Goal: Information Seeking & Learning: Find specific fact

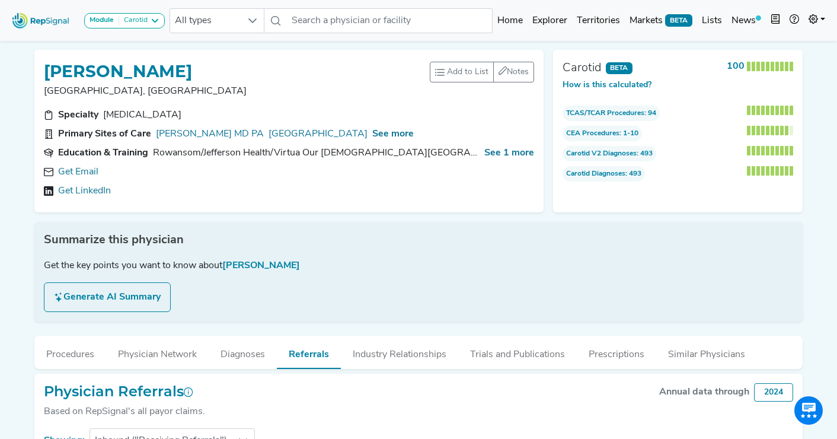
scroll to position [295, 0]
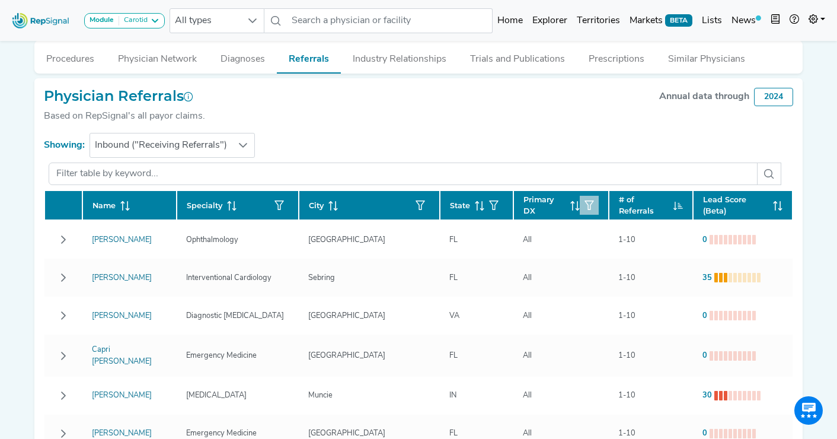
click at [580, 209] on button "button" at bounding box center [589, 205] width 19 height 19
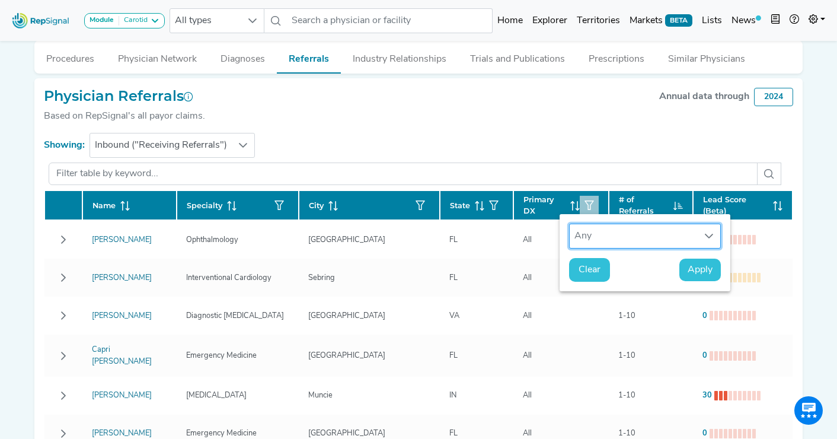
scroll to position [8, 55]
click at [597, 239] on div "Any" at bounding box center [634, 236] width 128 height 24
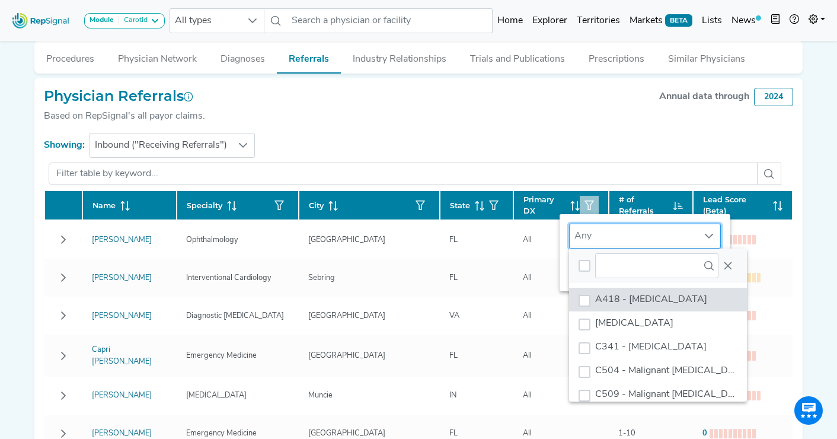
click at [642, 251] on div "37 results are available" at bounding box center [658, 265] width 178 height 34
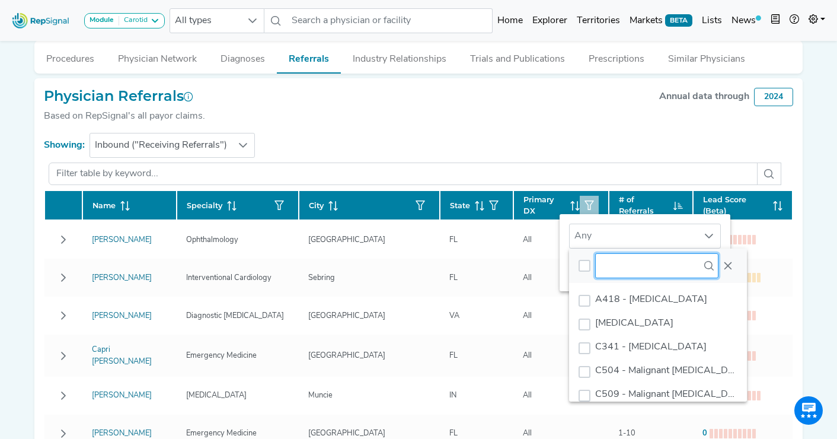
click at [627, 269] on input "text" at bounding box center [656, 265] width 123 height 25
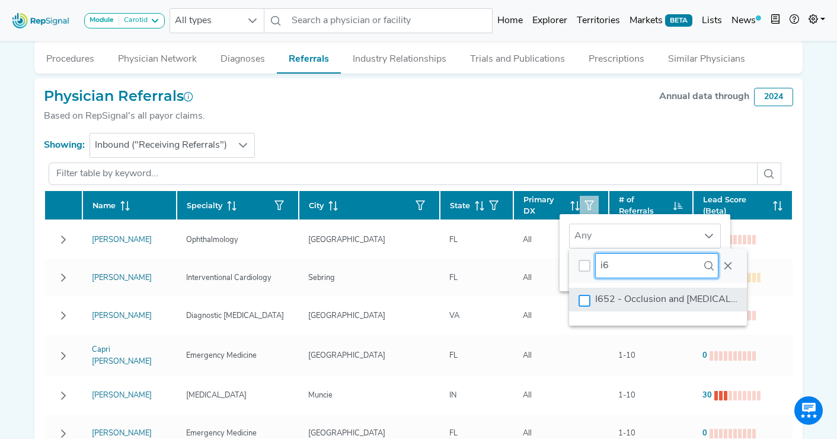
type input "i6"
click at [583, 298] on div "I652 - Occlusion and stenosis of carotid artery" at bounding box center [585, 301] width 12 height 12
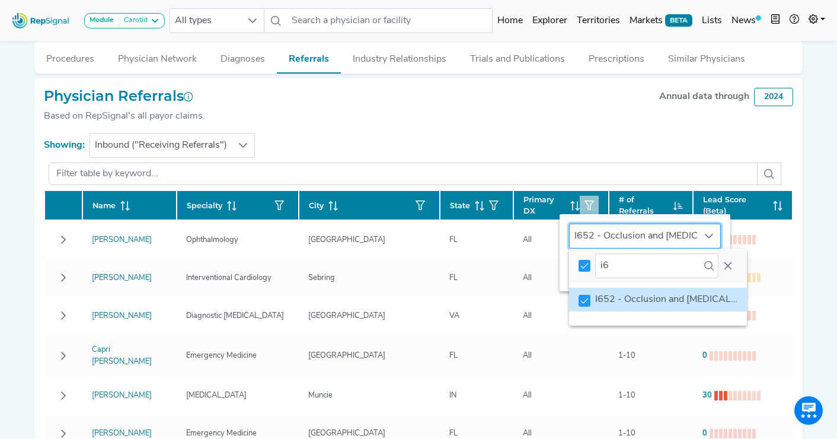
click at [636, 296] on span "I652 - Occlusion and [MEDICAL_DATA] of carotid artery" at bounding box center [714, 299] width 239 height 9
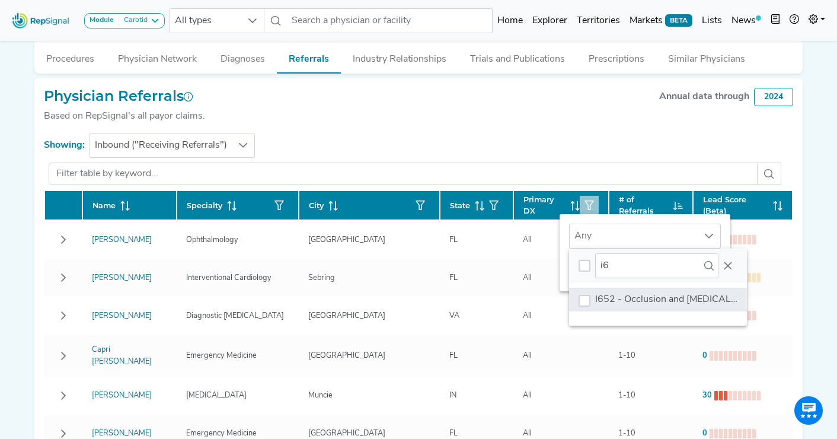
click at [636, 296] on span "I652 - Occlusion and [MEDICAL_DATA] of carotid artery" at bounding box center [714, 299] width 239 height 9
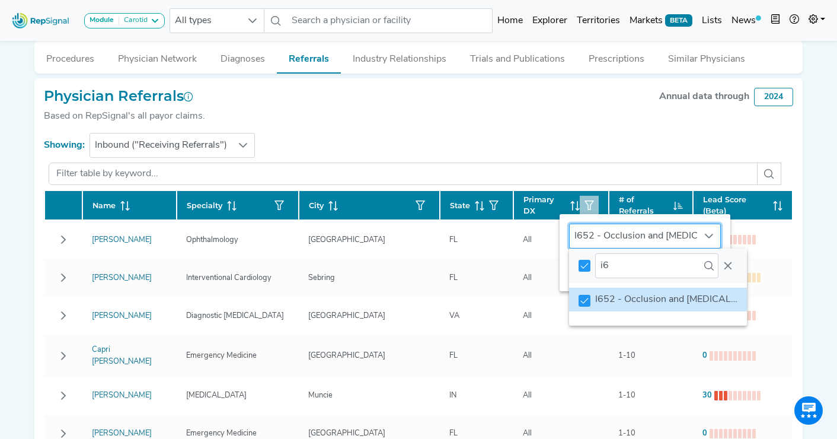
click at [579, 123] on div "Physician Referrals Based on RepSignal's all payor claims. Annual data through …" at bounding box center [418, 111] width 749 height 46
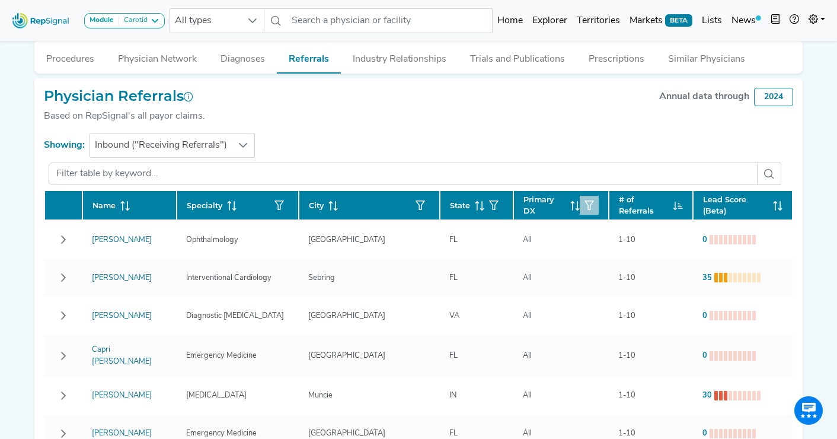
click at [585, 203] on icon "button" at bounding box center [589, 204] width 9 height 9
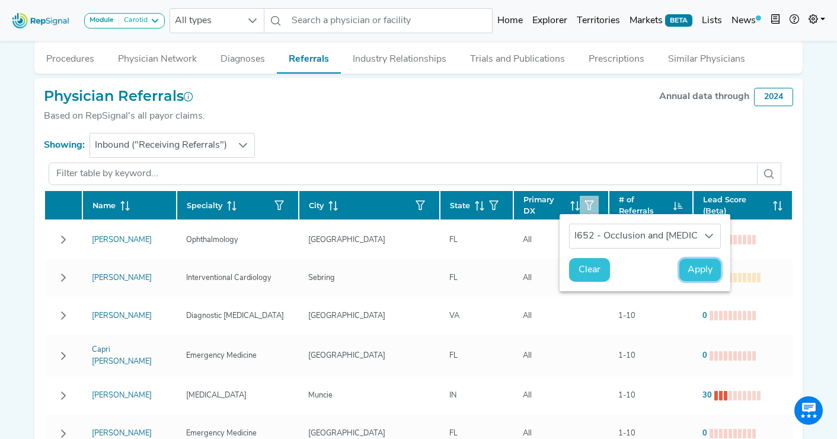
click at [705, 267] on span "Apply" at bounding box center [700, 270] width 25 height 14
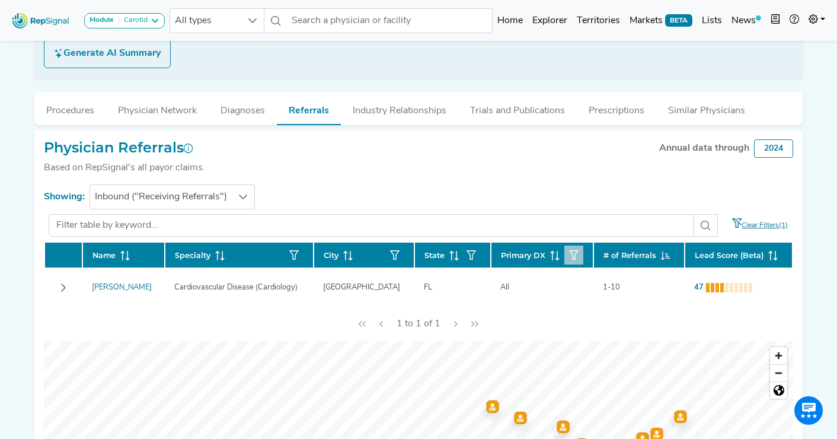
scroll to position [251, 0]
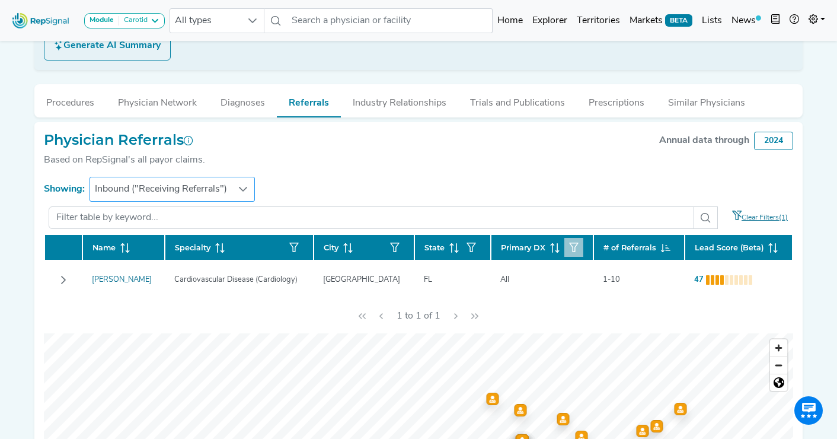
click at [232, 195] on div at bounding box center [243, 189] width 23 height 24
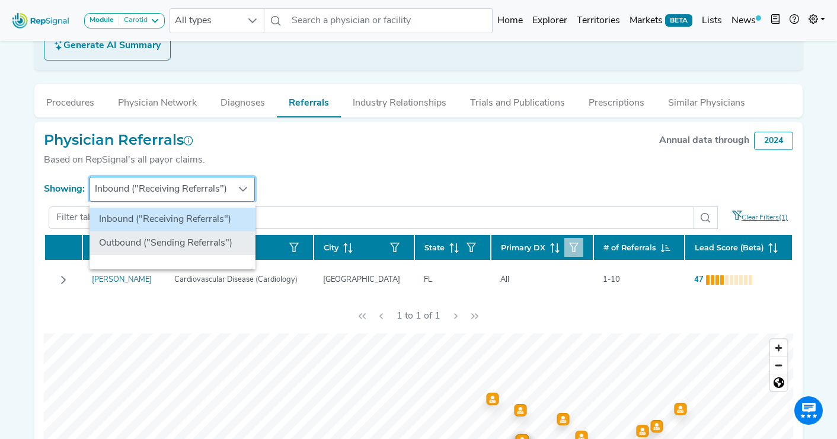
click at [161, 243] on li "Outbound ("Sending Referrals")" at bounding box center [173, 243] width 166 height 24
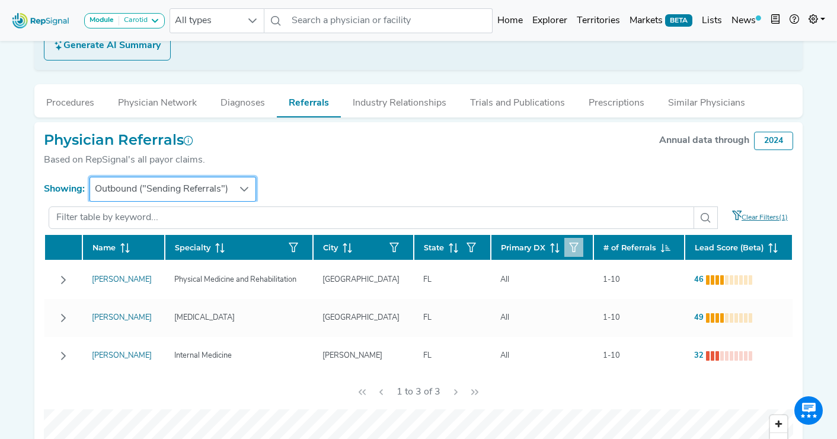
click at [569, 247] on icon "button" at bounding box center [573, 246] width 9 height 9
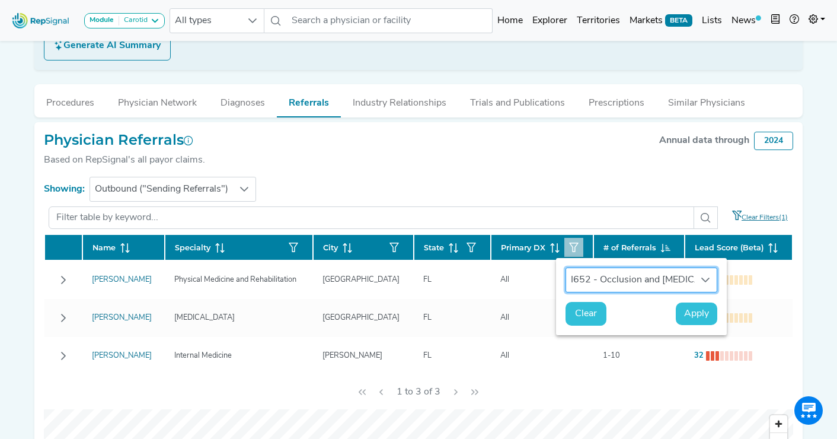
scroll to position [8, 55]
click at [570, 174] on div "Physician Referrals Based on RepSignal's all payor claims. Annual data through …" at bounding box center [418, 155] width 749 height 46
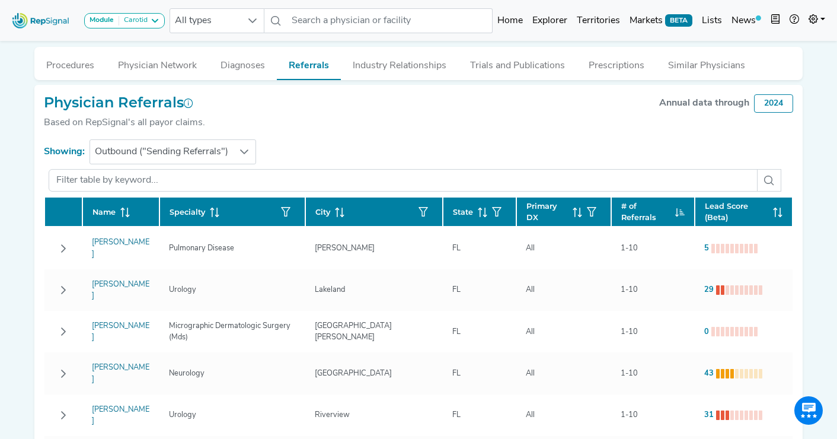
scroll to position [292, 0]
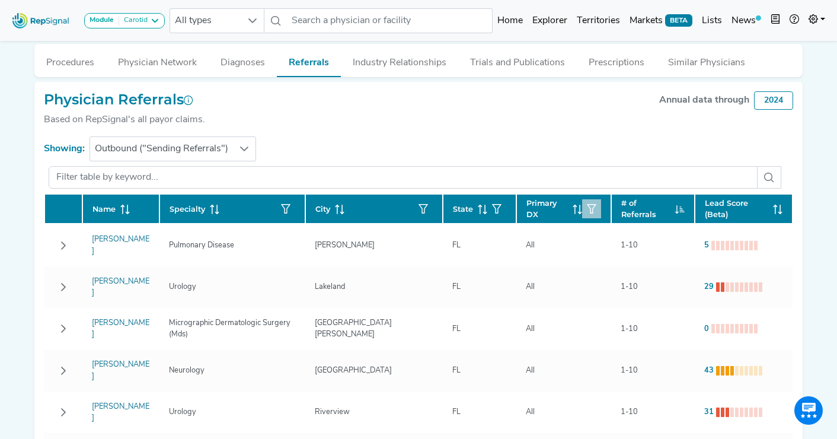
click at [587, 208] on icon "button" at bounding box center [591, 208] width 9 height 9
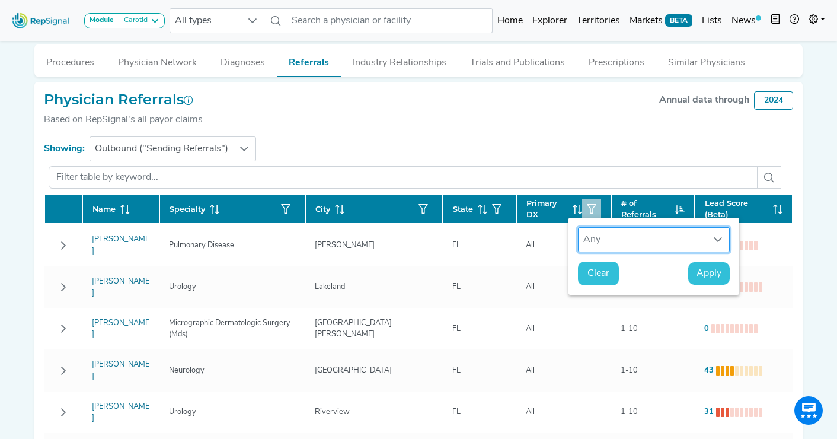
scroll to position [8, 55]
click at [605, 242] on div "Any" at bounding box center [643, 240] width 128 height 24
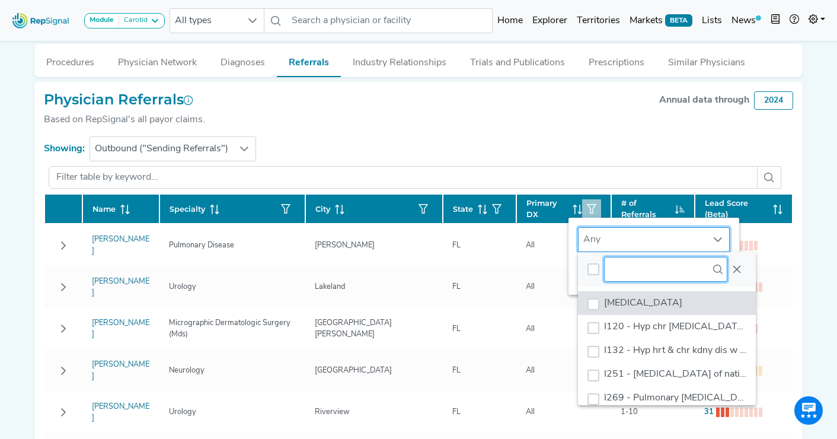
click at [633, 263] on input "text" at bounding box center [665, 269] width 123 height 25
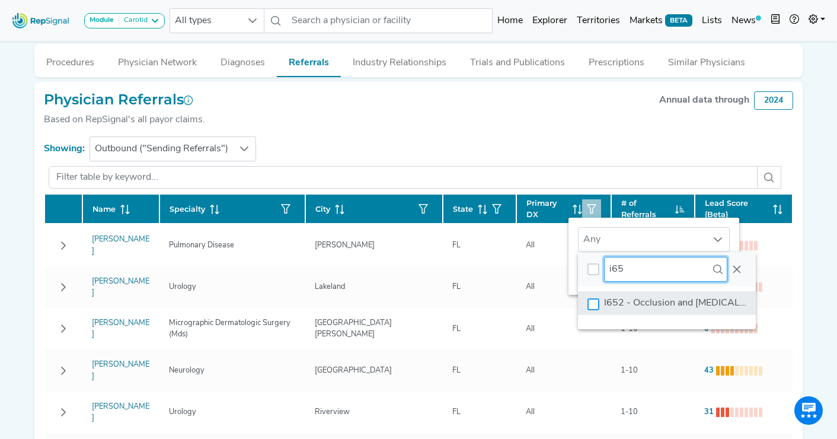
type input "i65"
click at [595, 301] on div "I652 - Occlusion and stenosis of carotid artery" at bounding box center [594, 304] width 12 height 12
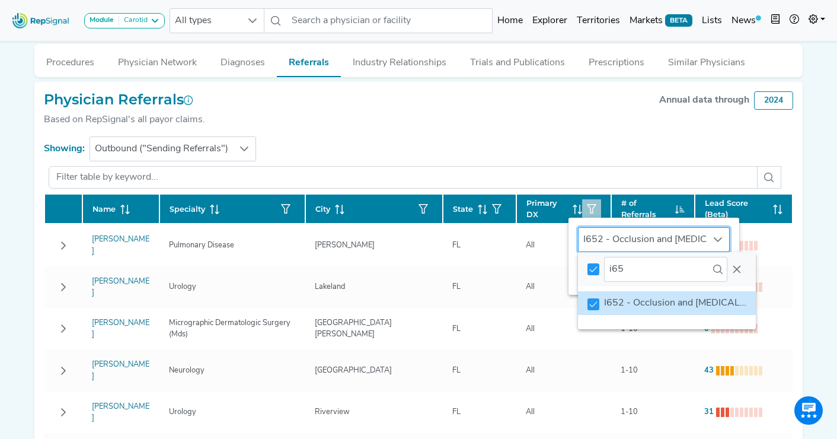
click at [634, 162] on div at bounding box center [418, 177] width 749 height 32
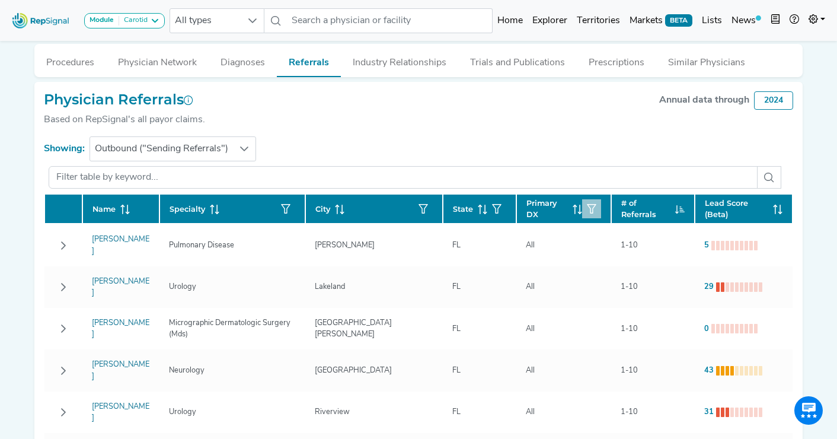
click at [587, 208] on icon "button" at bounding box center [591, 208] width 9 height 9
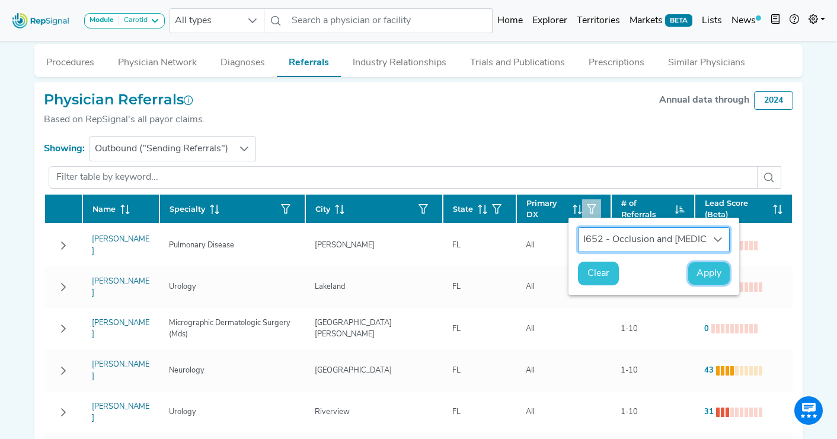
click at [711, 270] on span "Apply" at bounding box center [709, 273] width 25 height 14
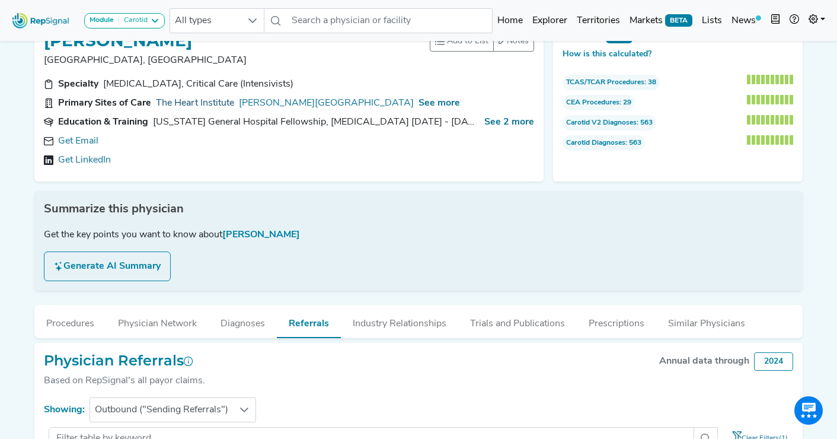
scroll to position [0, 0]
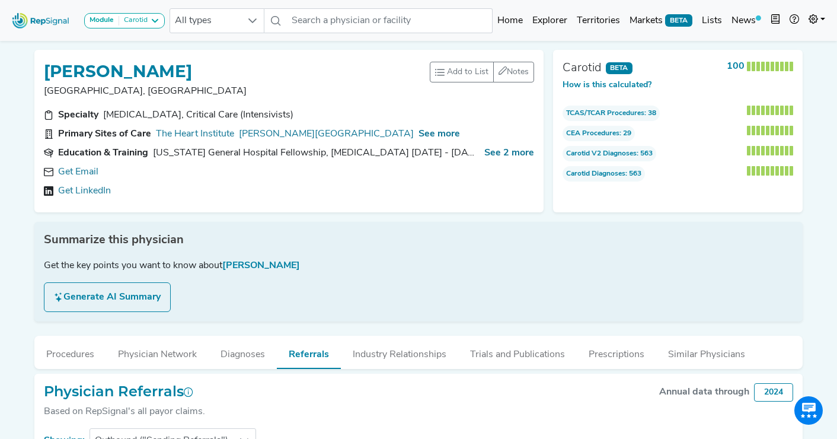
click at [157, 72] on h1 "[PERSON_NAME]" at bounding box center [118, 72] width 148 height 20
copy h1 "[PERSON_NAME]"
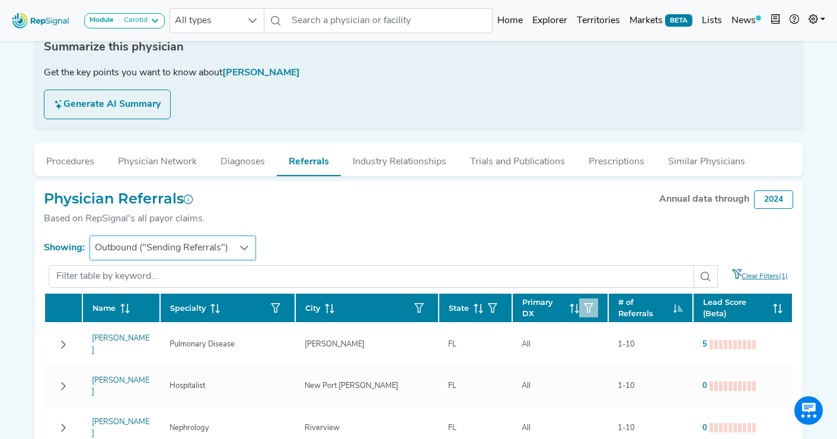
click at [231, 252] on span "Outbound ("Sending Referrals")" at bounding box center [161, 248] width 143 height 24
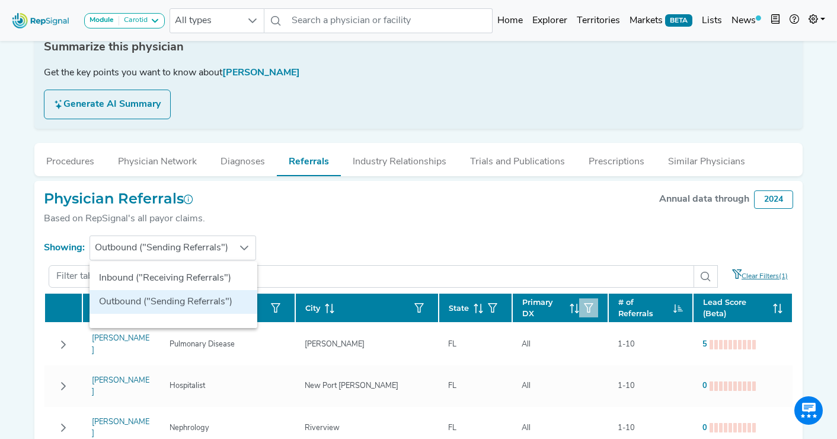
click at [353, 213] on div "Physician Referrals Based on RepSignal's all payor claims. Annual data through …" at bounding box center [418, 213] width 749 height 46
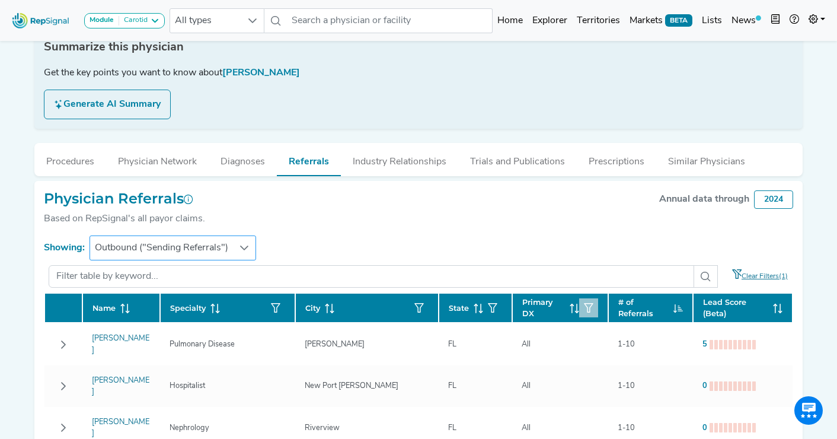
click at [211, 245] on span "Outbound ("Sending Referrals")" at bounding box center [161, 248] width 143 height 24
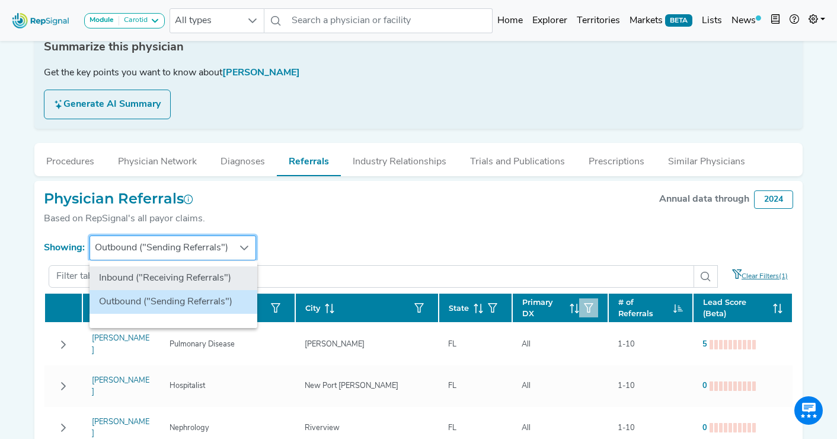
click at [169, 275] on li "Inbound ("Receiving Referrals")" at bounding box center [174, 278] width 168 height 24
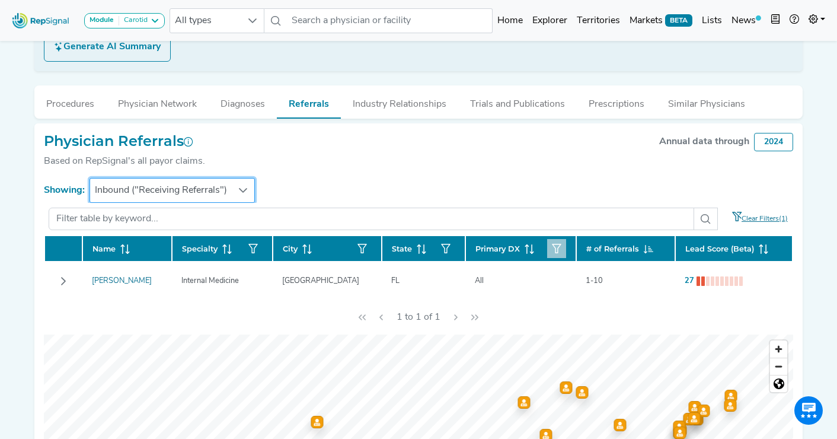
scroll to position [254, 0]
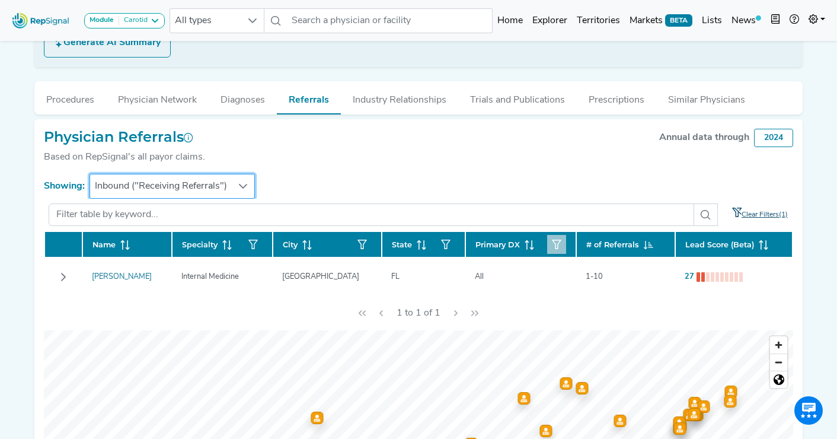
click at [760, 210] on link "Clear Filters(1)" at bounding box center [757, 214] width 64 height 23
